Goal: Transaction & Acquisition: Purchase product/service

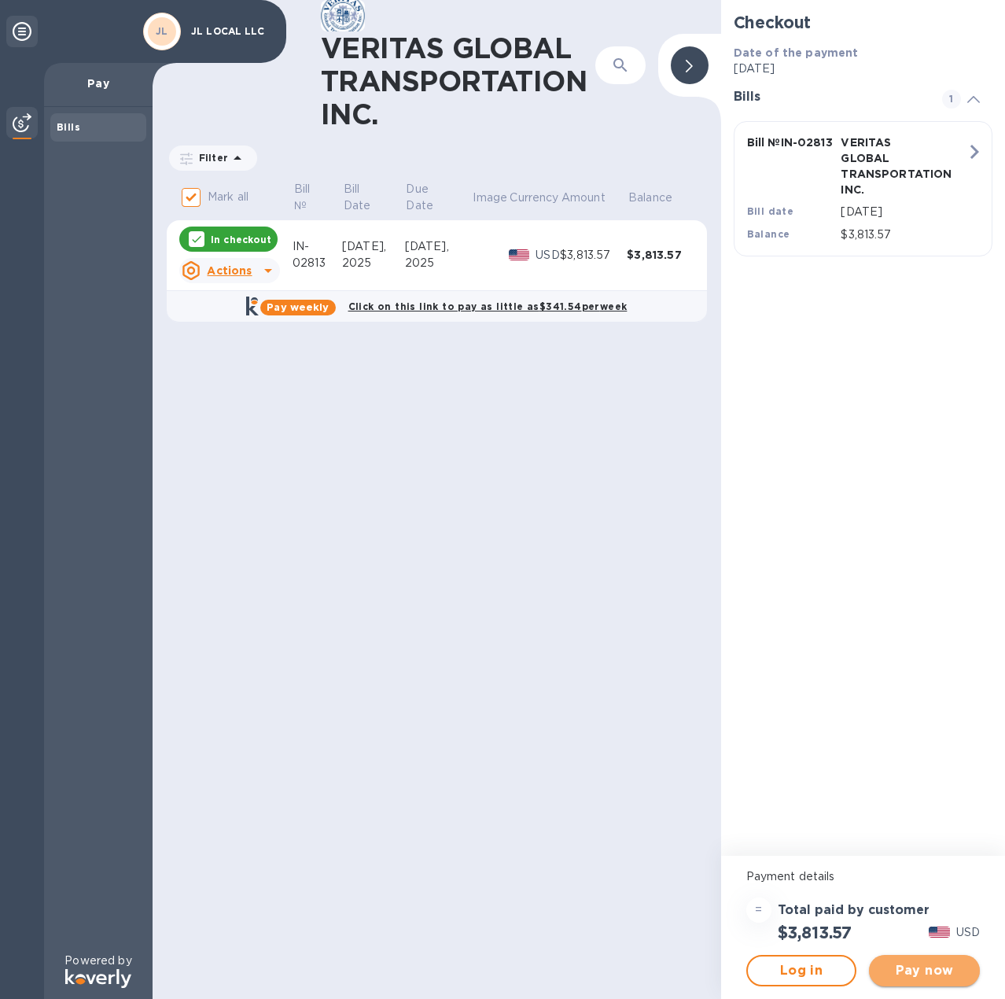
click at [926, 969] on span "Pay now" at bounding box center [925, 970] width 86 height 19
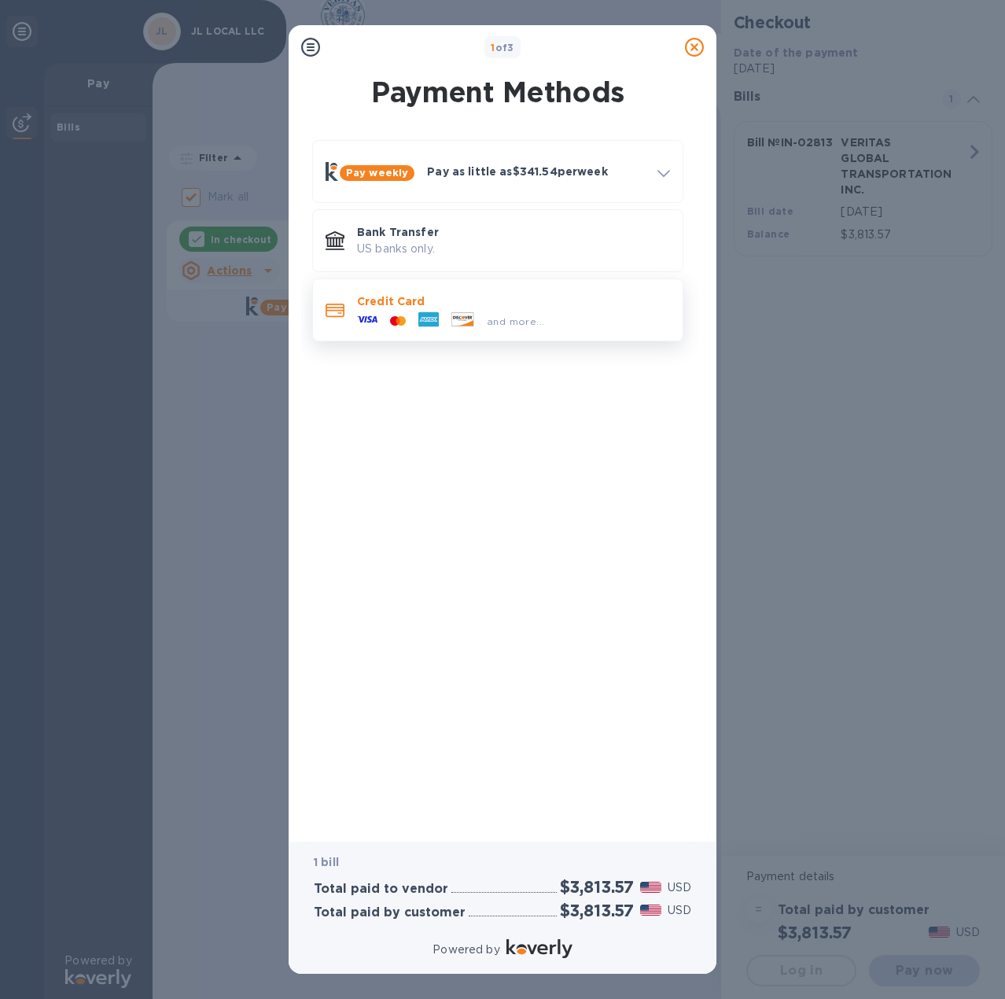
click at [491, 311] on div "and more..." at bounding box center [451, 321] width 200 height 24
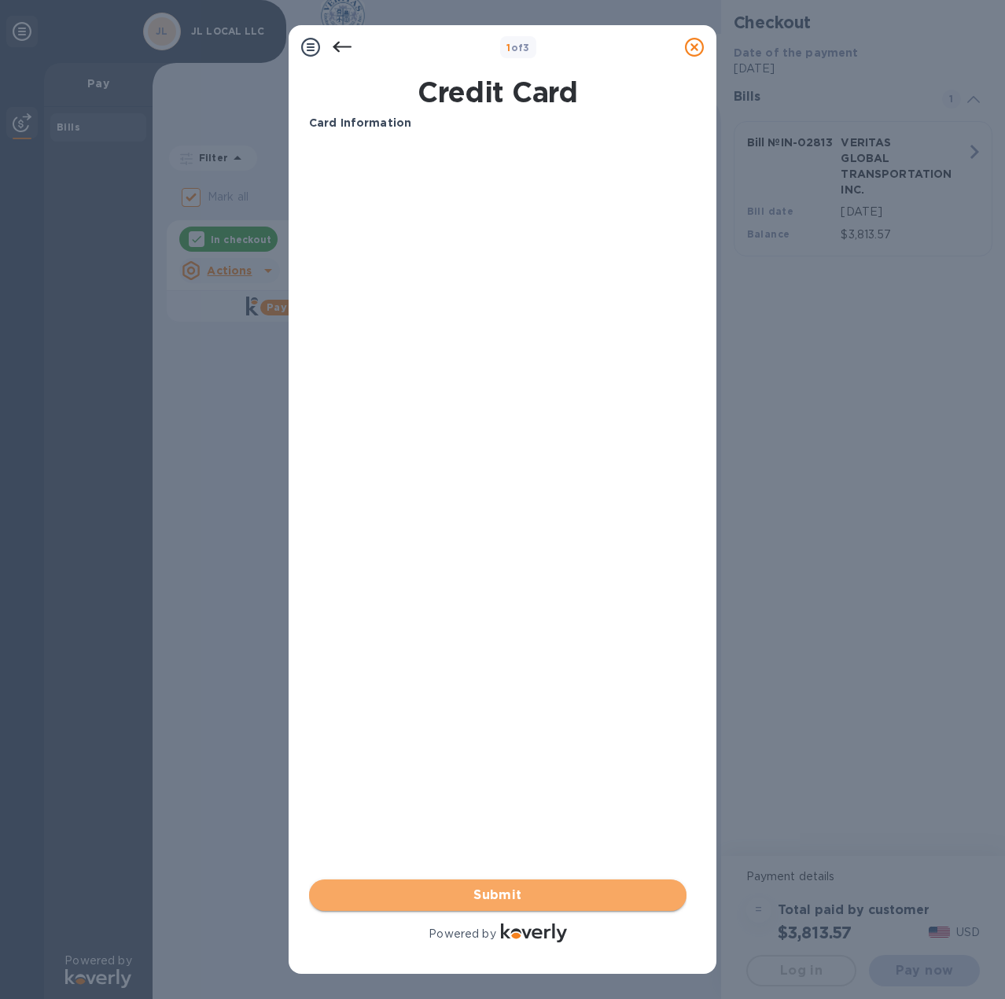
click at [541, 886] on span "Submit" at bounding box center [498, 895] width 352 height 19
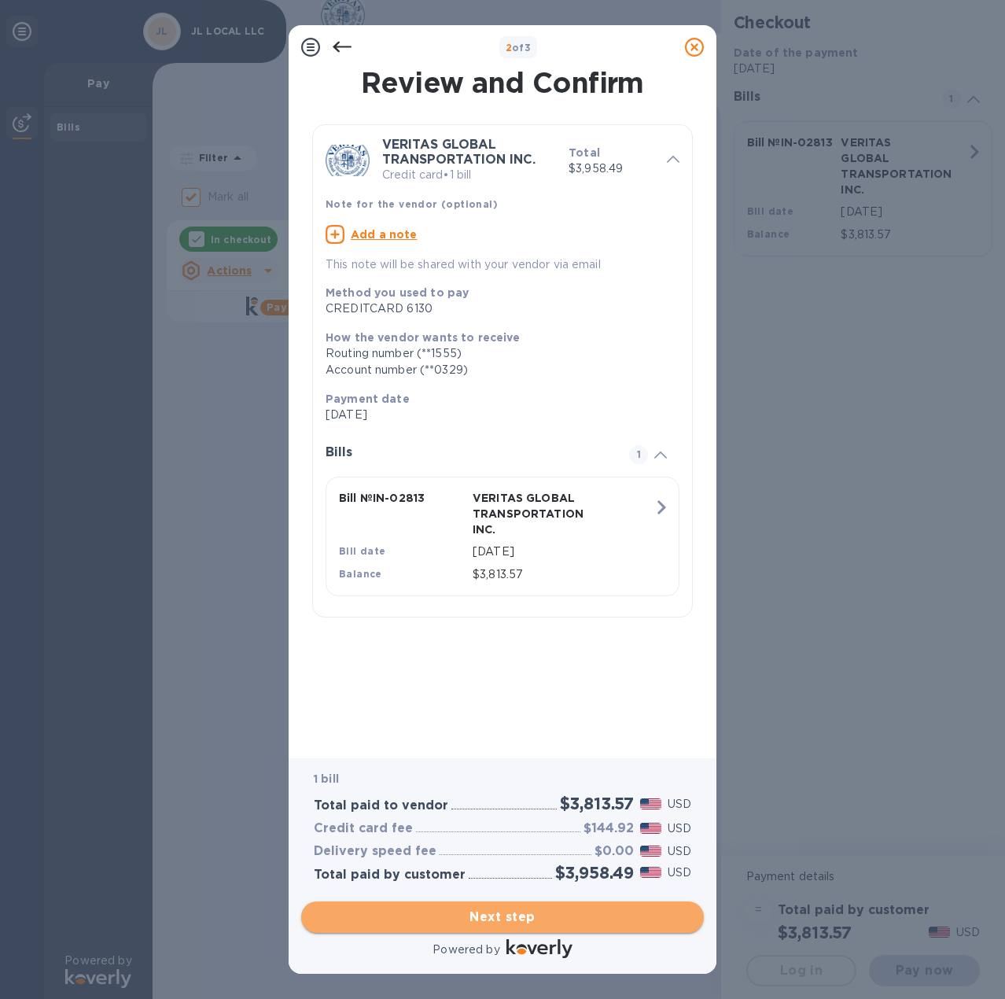
click at [534, 919] on span "Next step" at bounding box center [502, 917] width 377 height 19
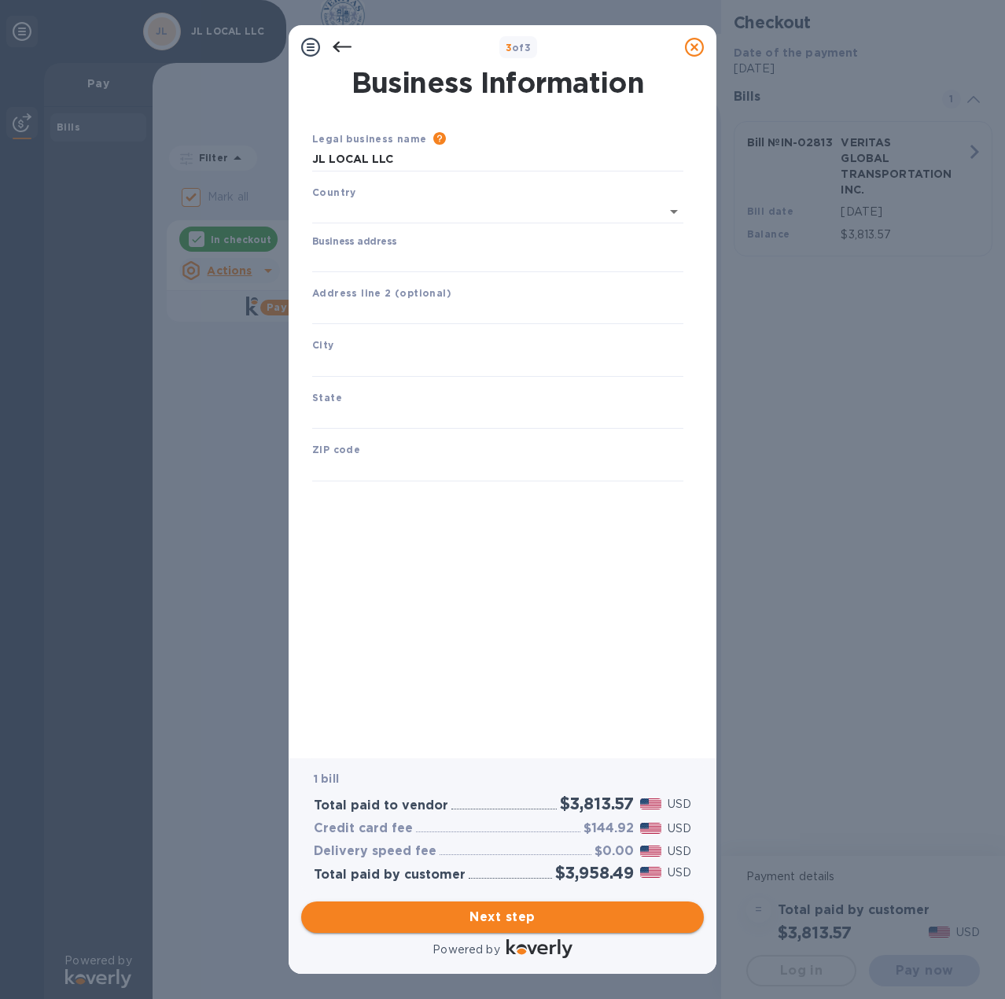
type input "[GEOGRAPHIC_DATA]"
click at [407, 261] on input "Business address" at bounding box center [497, 257] width 371 height 24
type input "[STREET_ADDRESS]"
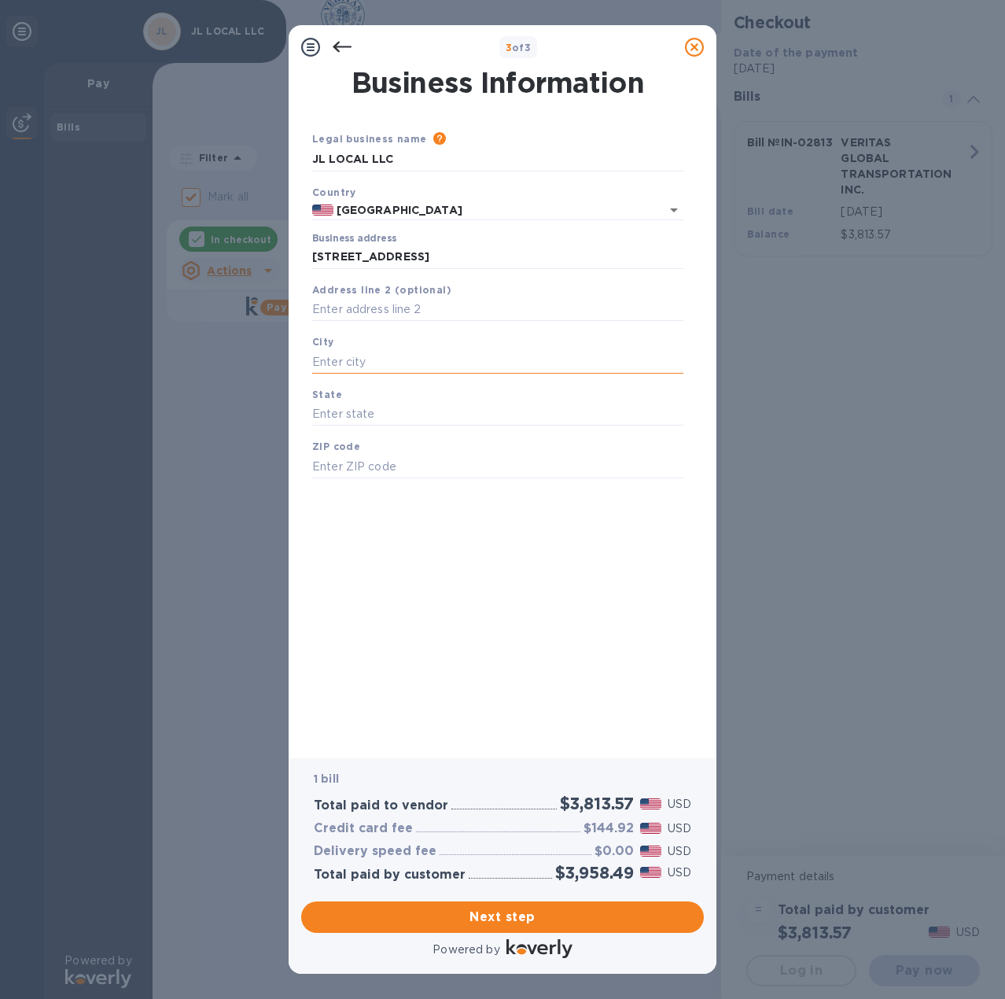
click at [397, 357] on input "text" at bounding box center [497, 362] width 371 height 24
click at [394, 364] on input "text" at bounding box center [497, 362] width 371 height 24
type input "[GEOGRAPHIC_DATA]"
type input "o"
type input "oh"
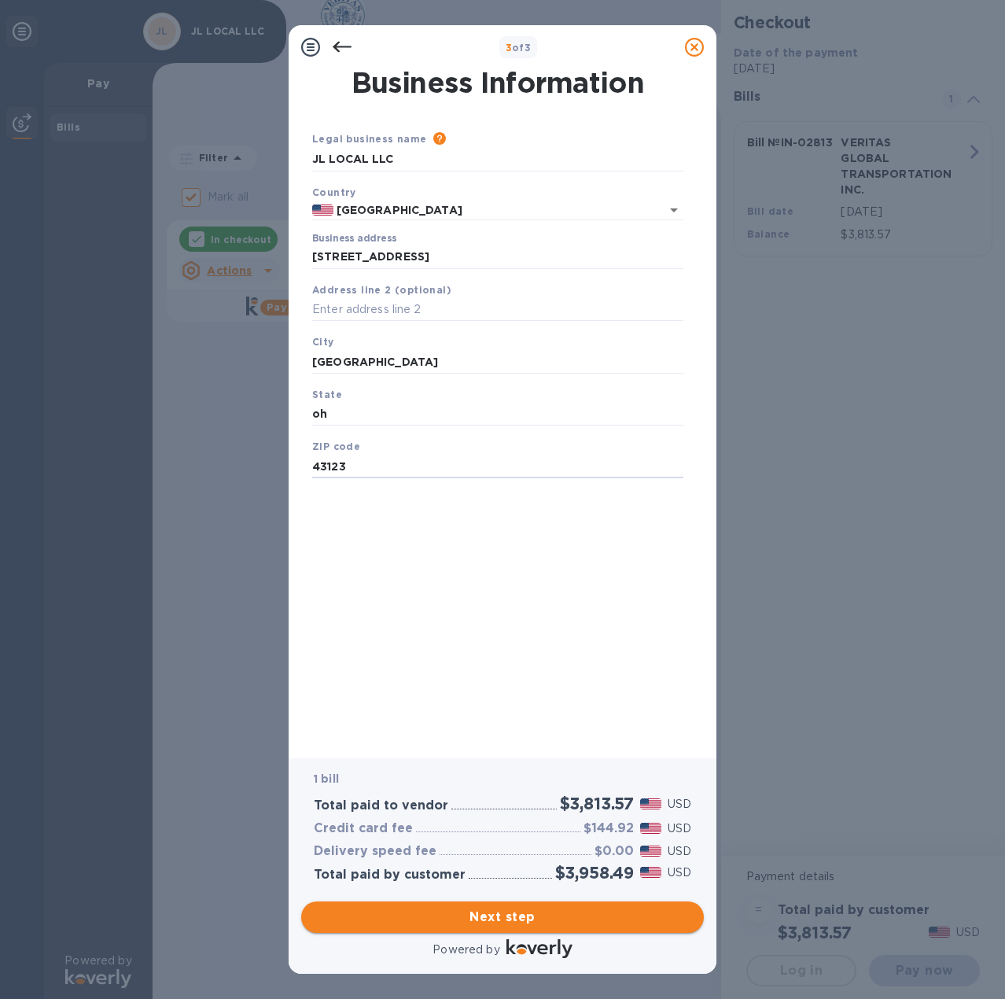
type input "43123"
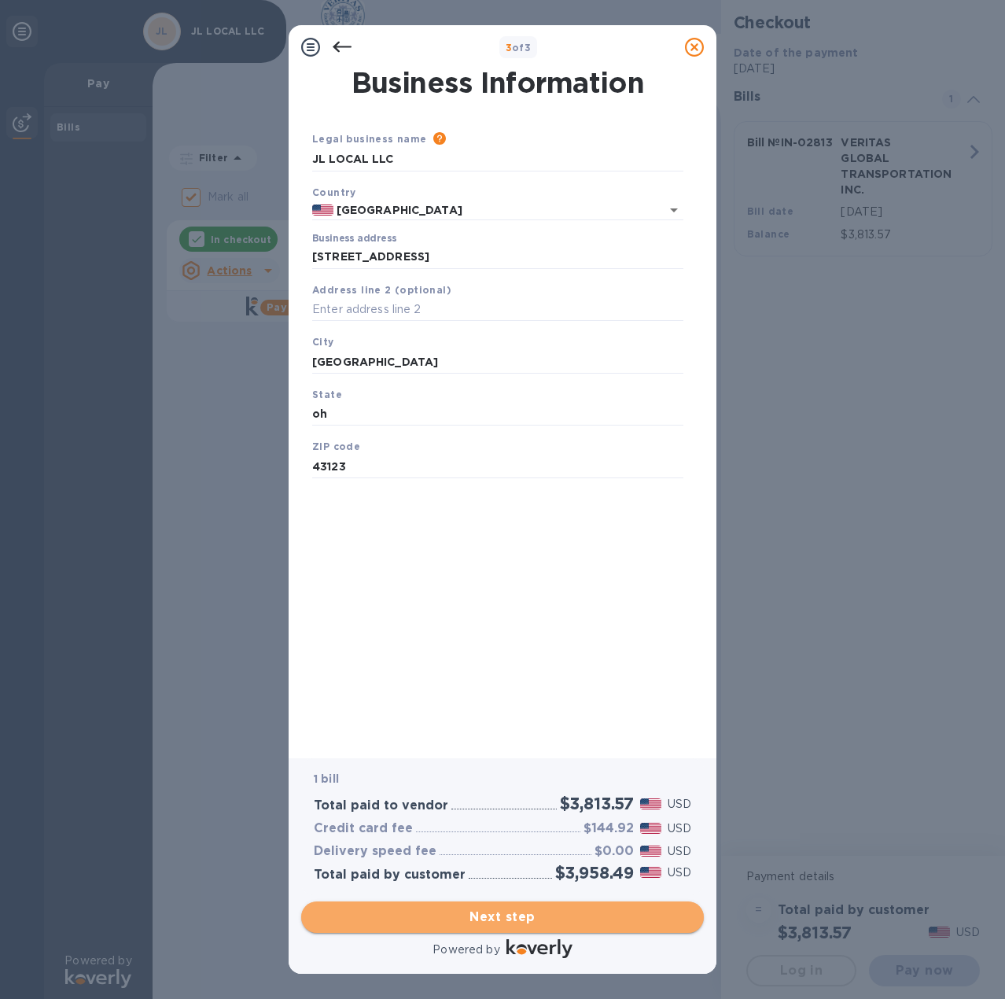
click at [577, 918] on span "Next step" at bounding box center [502, 917] width 377 height 19
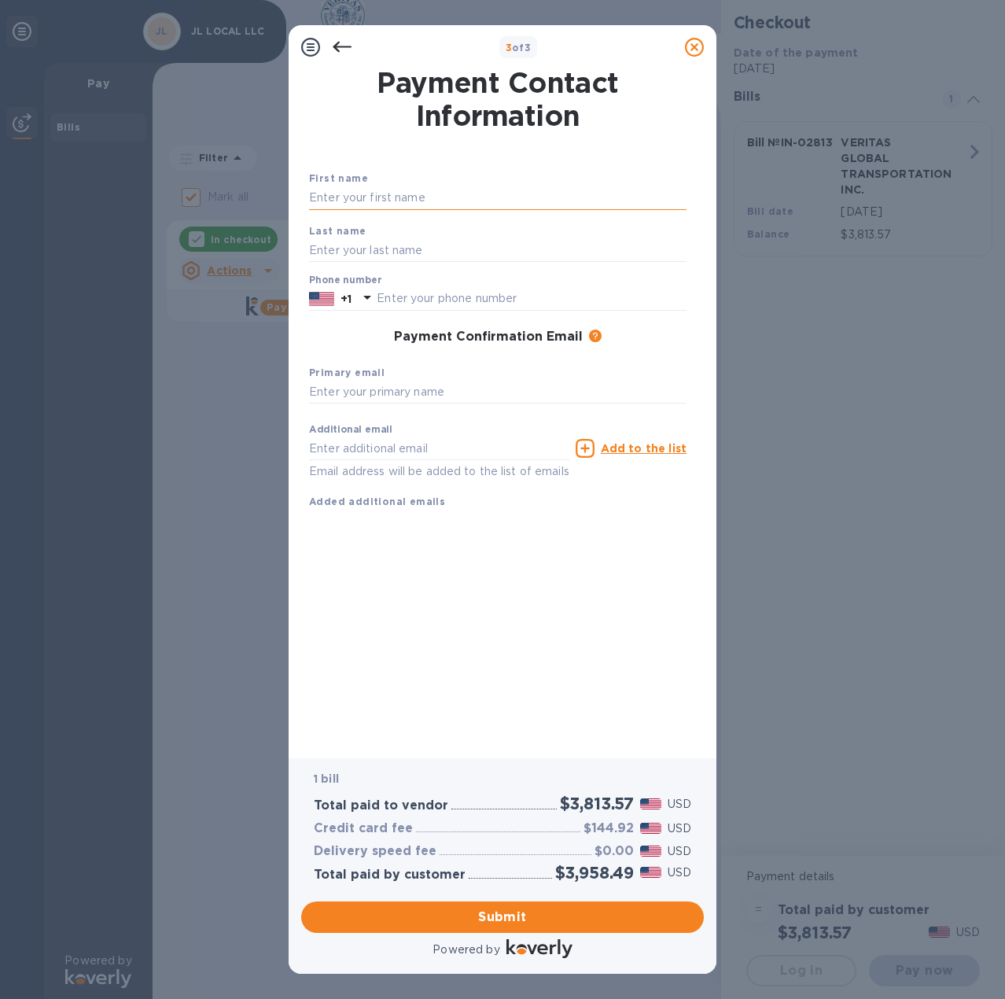
click at [448, 202] on input "text" at bounding box center [497, 198] width 377 height 24
type input "jack"
type input "[PERSON_NAME]"
type input "6145061164"
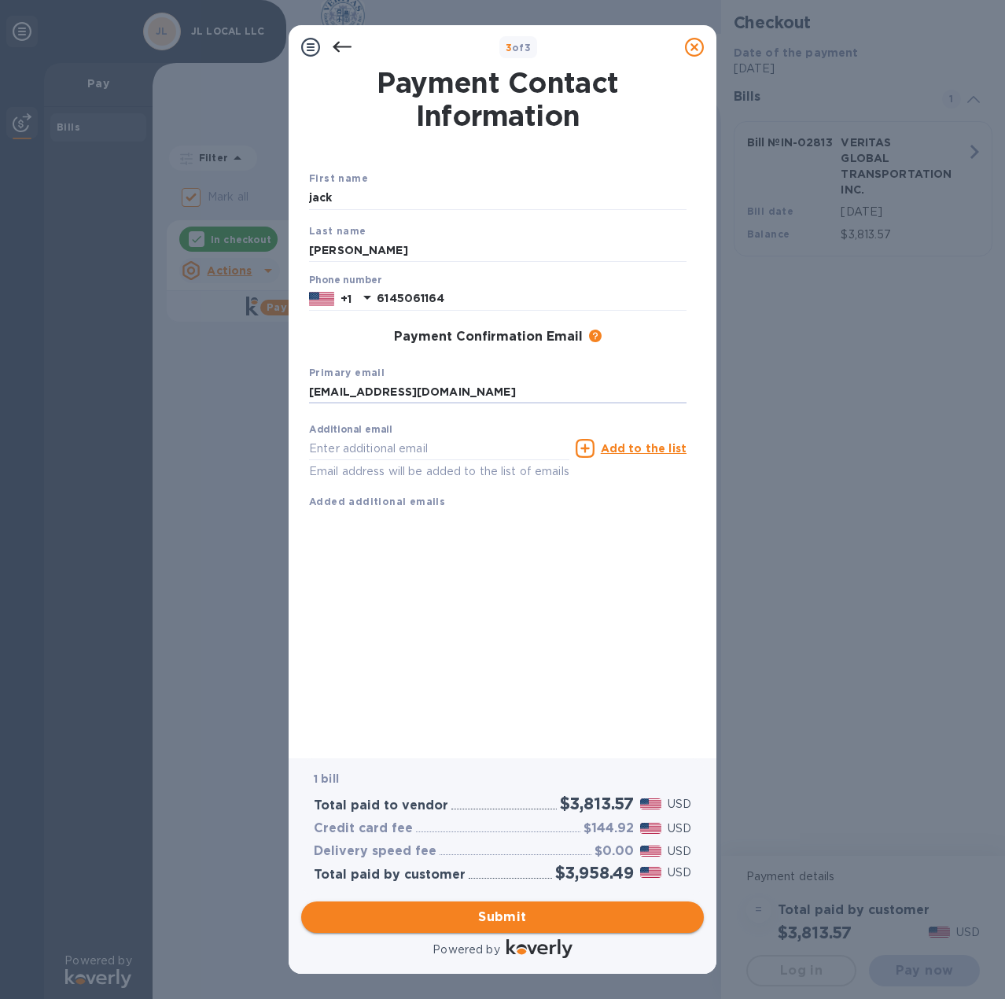
type input "[EMAIL_ADDRESS][DOMAIN_NAME]"
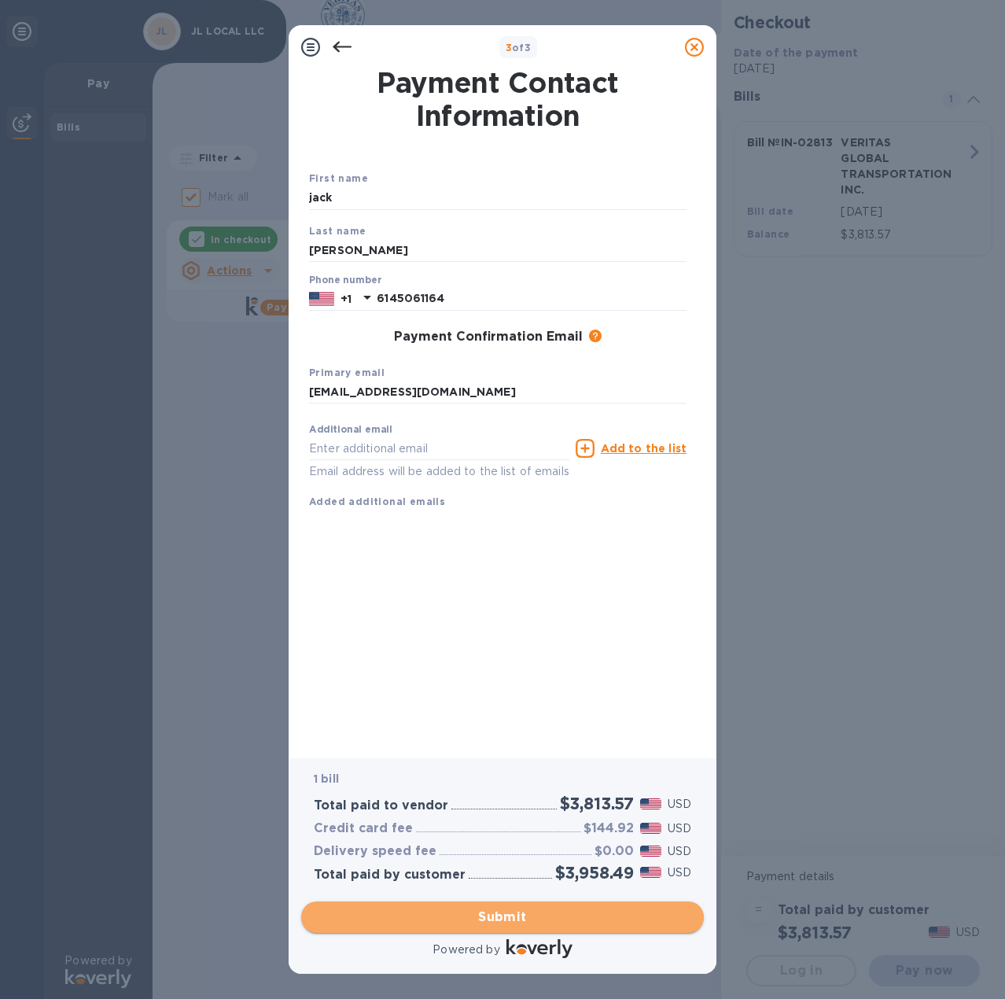
click at [531, 924] on span "Submit" at bounding box center [502, 917] width 377 height 19
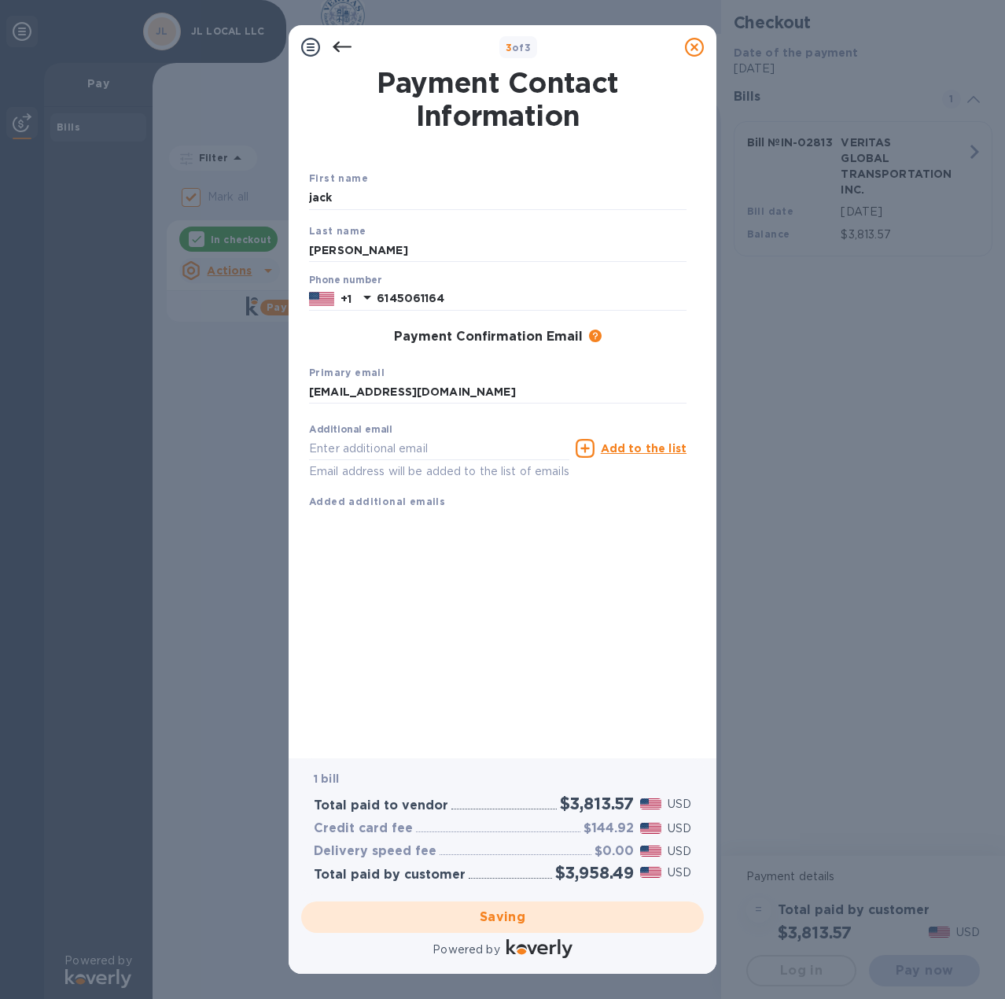
checkbox input "false"
